Goal: Task Accomplishment & Management: Manage account settings

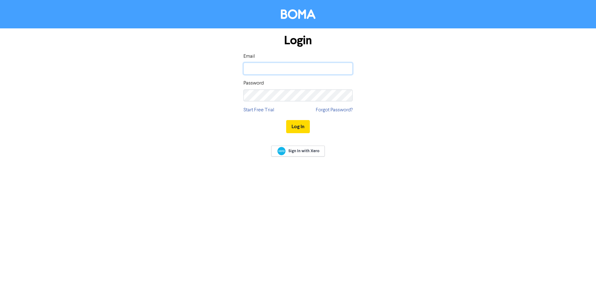
drag, startPoint x: 0, startPoint y: 0, endPoint x: 257, endPoint y: 71, distance: 266.4
click at [257, 71] on input "email" at bounding box center [298, 69] width 109 height 12
type input "sandie.vidulich@clarkemcewan.com.au"
click at [298, 125] on button "Log In" at bounding box center [298, 126] width 24 height 13
